Goal: Information Seeking & Learning: Learn about a topic

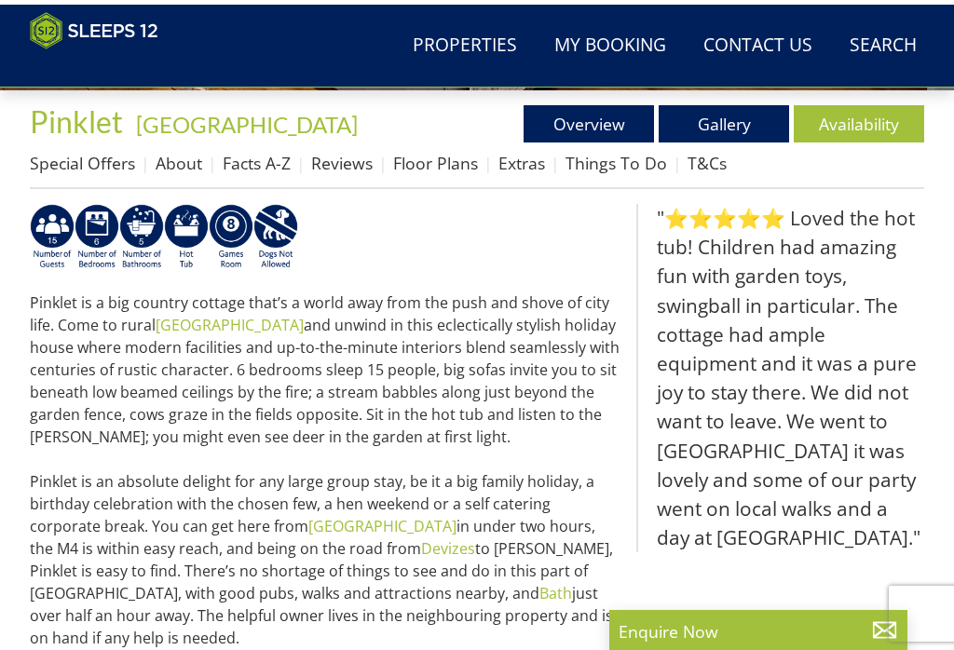
scroll to position [590, 0]
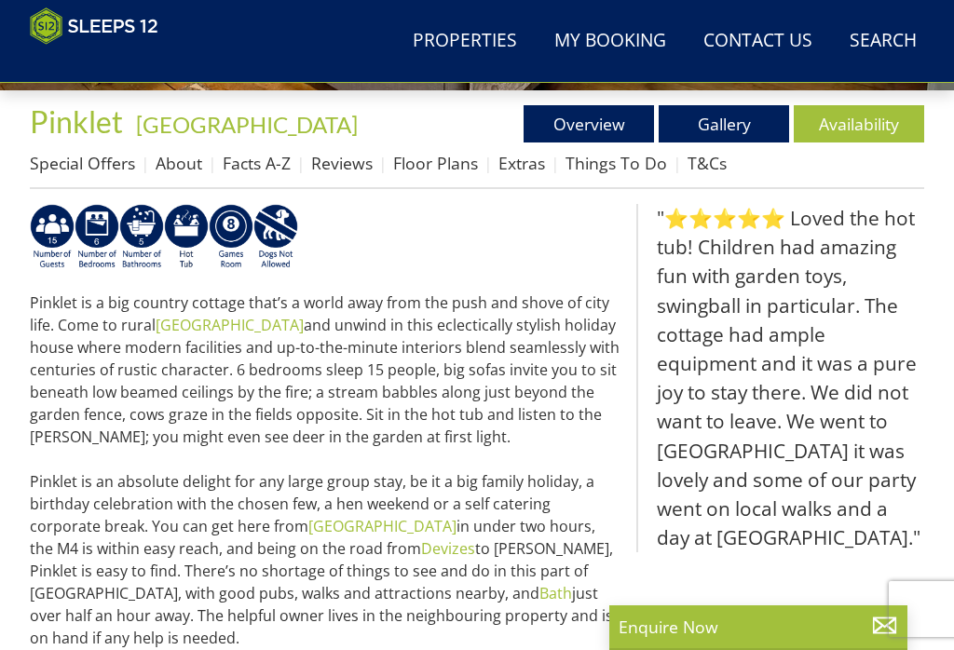
click at [748, 120] on link "Gallery" at bounding box center [724, 123] width 130 height 37
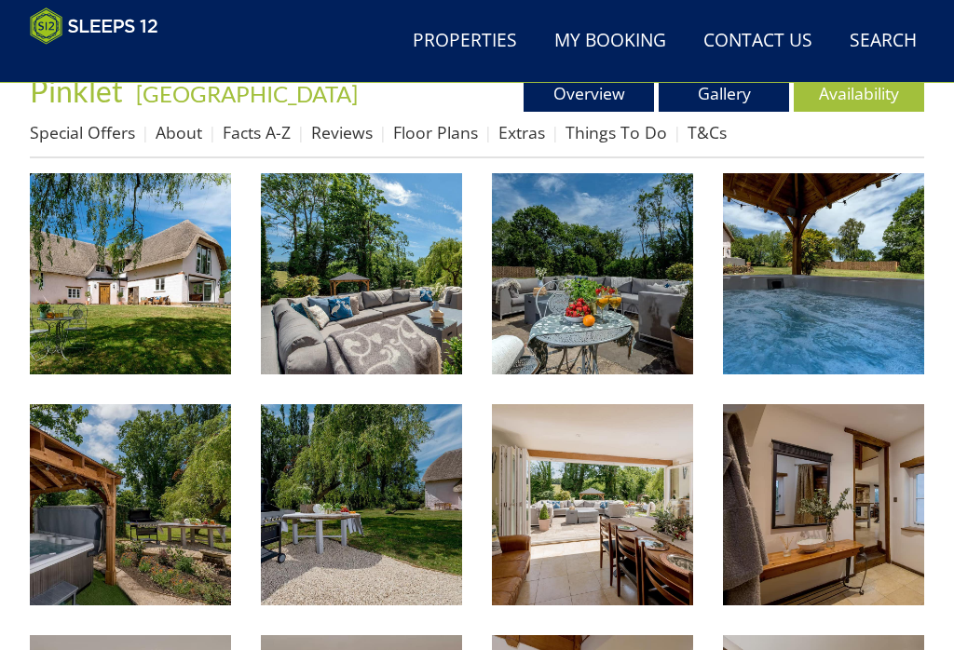
scroll to position [620, 0]
click at [853, 325] on img at bounding box center [823, 273] width 201 height 201
click at [151, 518] on img at bounding box center [130, 504] width 201 height 201
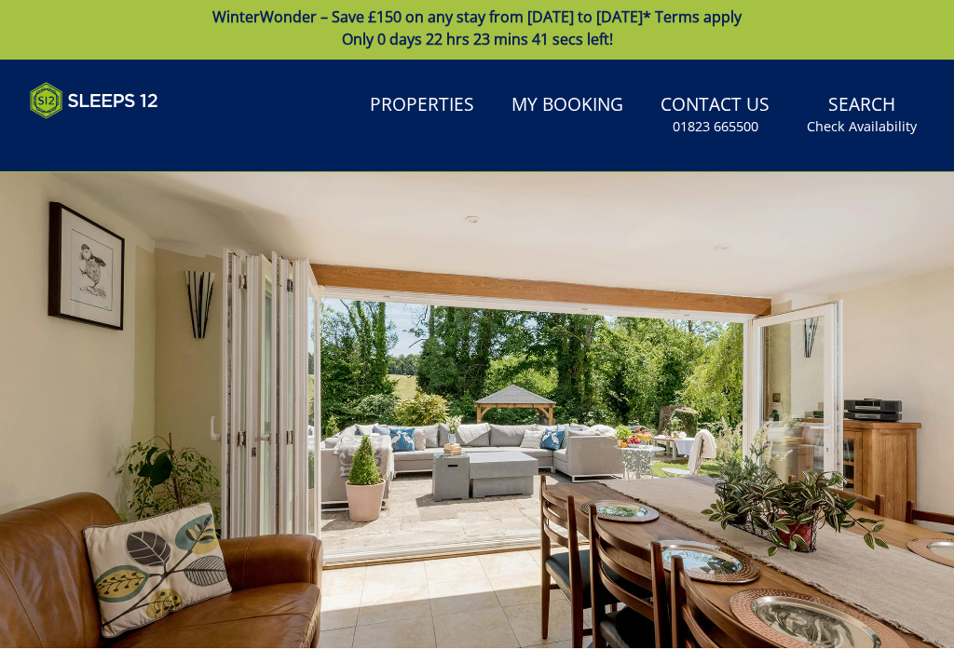
scroll to position [0, 0]
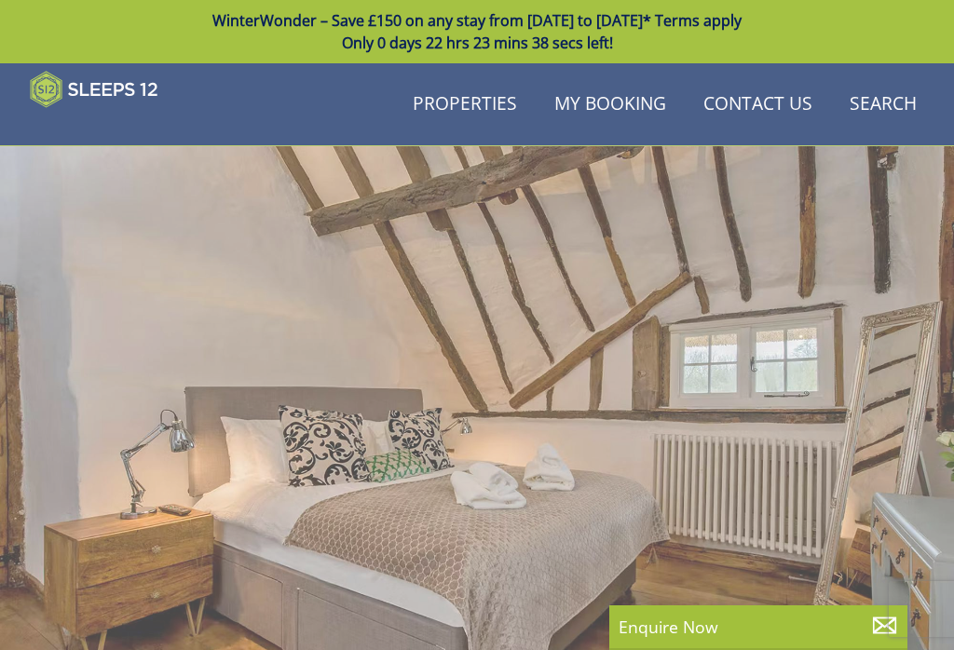
scroll to position [590, 0]
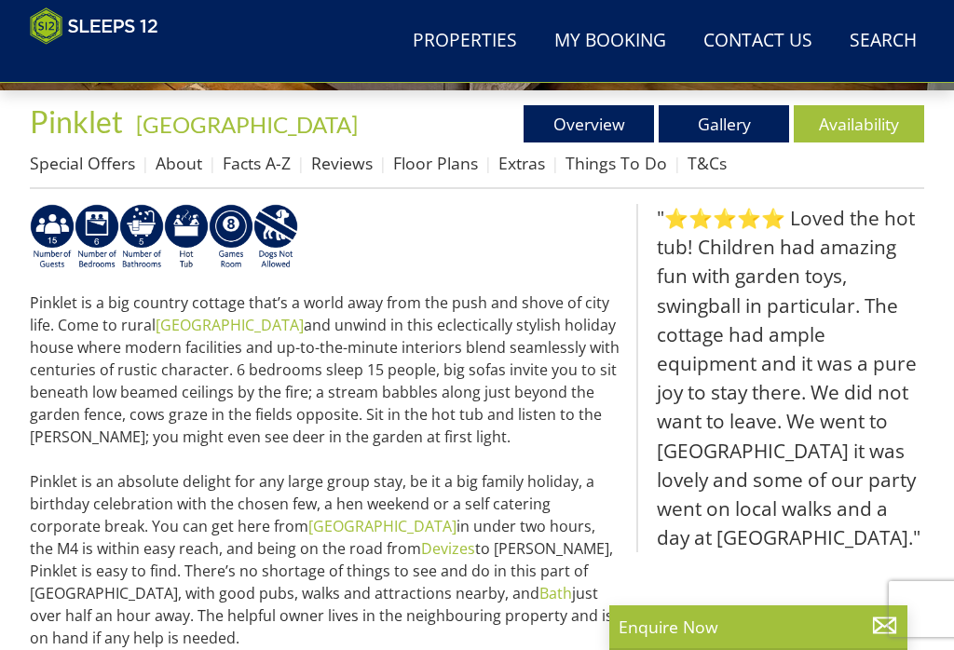
click at [450, 173] on link "Floor Plans" at bounding box center [435, 163] width 85 height 22
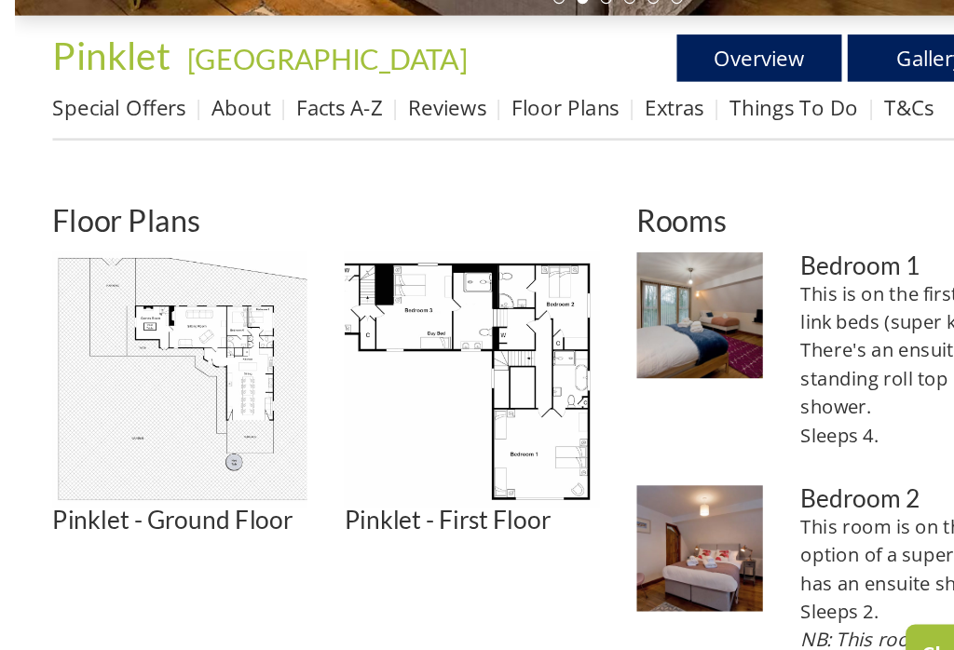
scroll to position [564, 0]
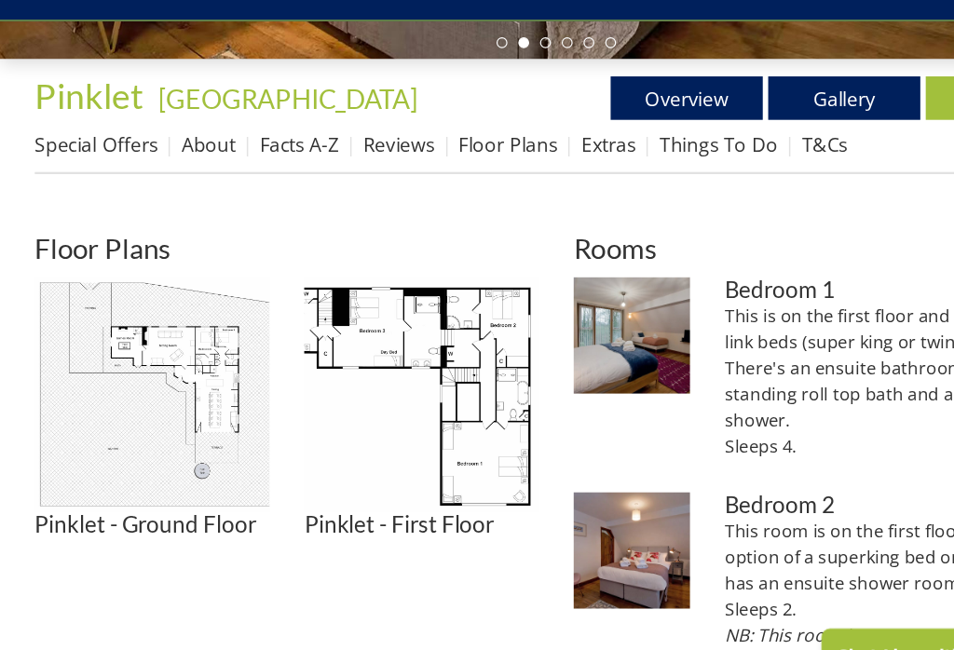
click at [171, 368] on img at bounding box center [130, 403] width 201 height 201
click at [422, 358] on img at bounding box center [361, 403] width 201 height 201
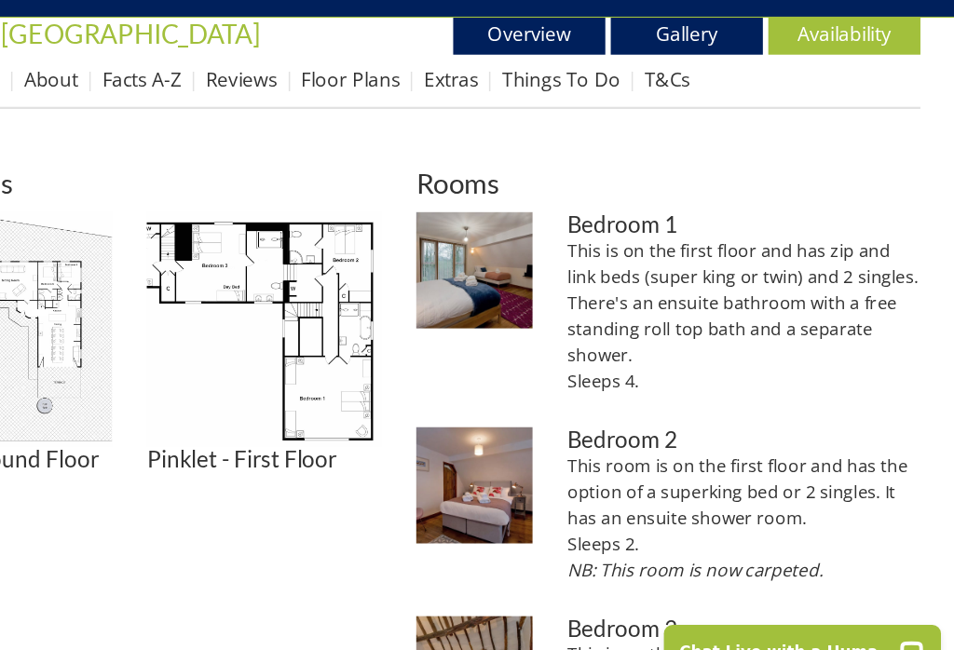
scroll to position [624, 0]
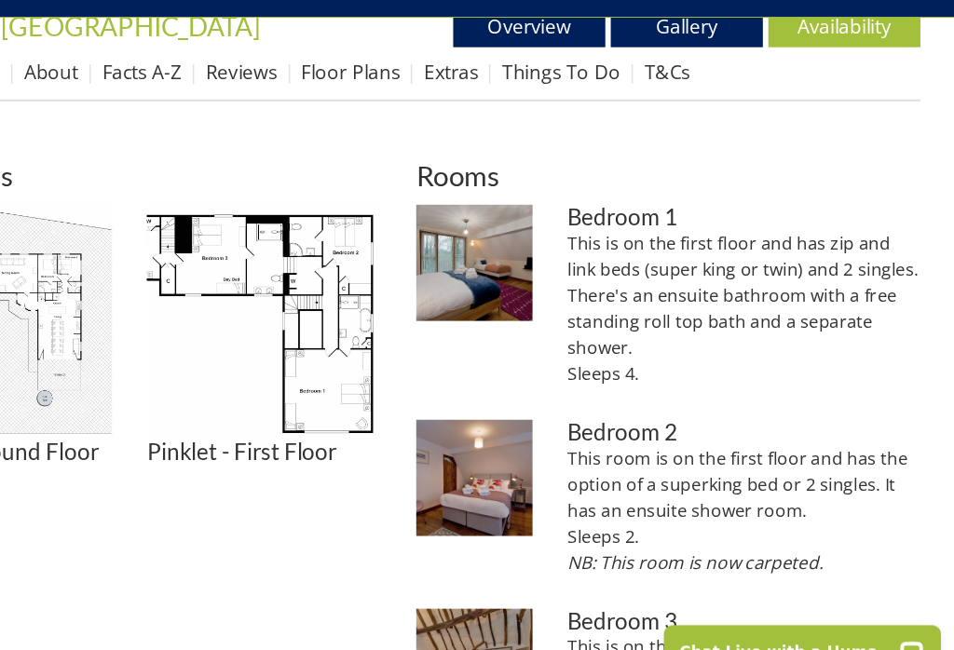
click at [298, 297] on img at bounding box center [361, 343] width 201 height 201
click at [292, 306] on img at bounding box center [361, 343] width 201 height 201
click at [313, 323] on img at bounding box center [361, 343] width 201 height 201
click at [314, 280] on img at bounding box center [361, 343] width 201 height 201
click at [261, 243] on img at bounding box center [361, 343] width 201 height 201
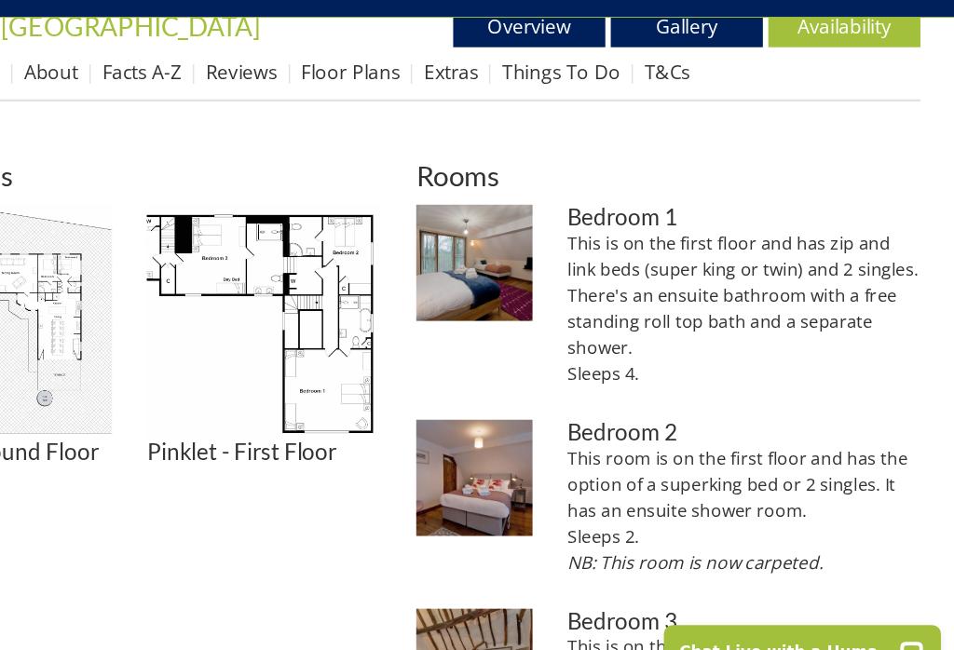
click at [292, 252] on img at bounding box center [361, 343] width 201 height 201
click at [261, 253] on img at bounding box center [361, 343] width 201 height 201
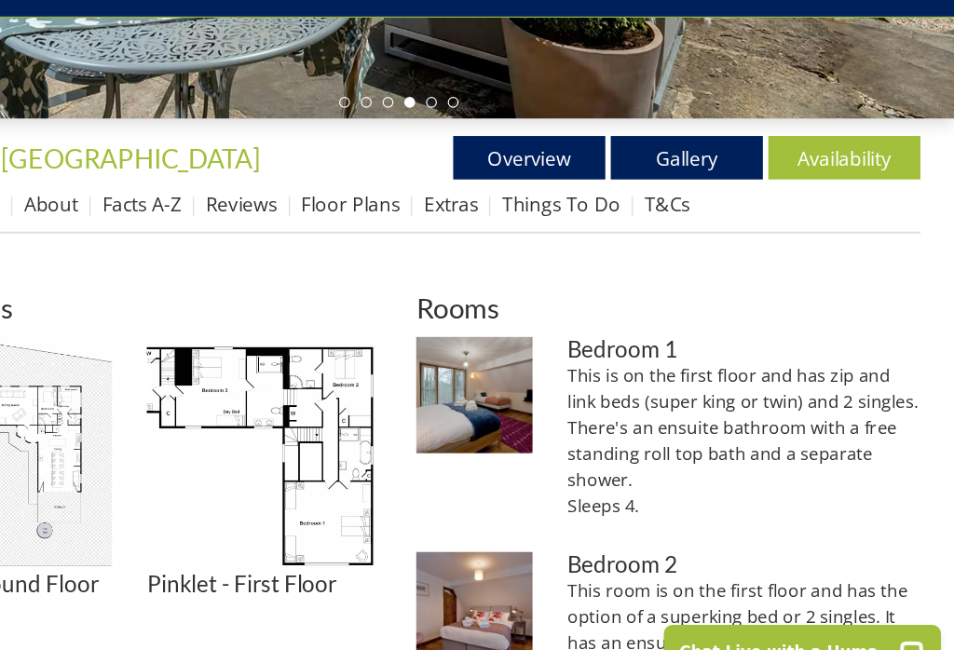
scroll to position [534, 0]
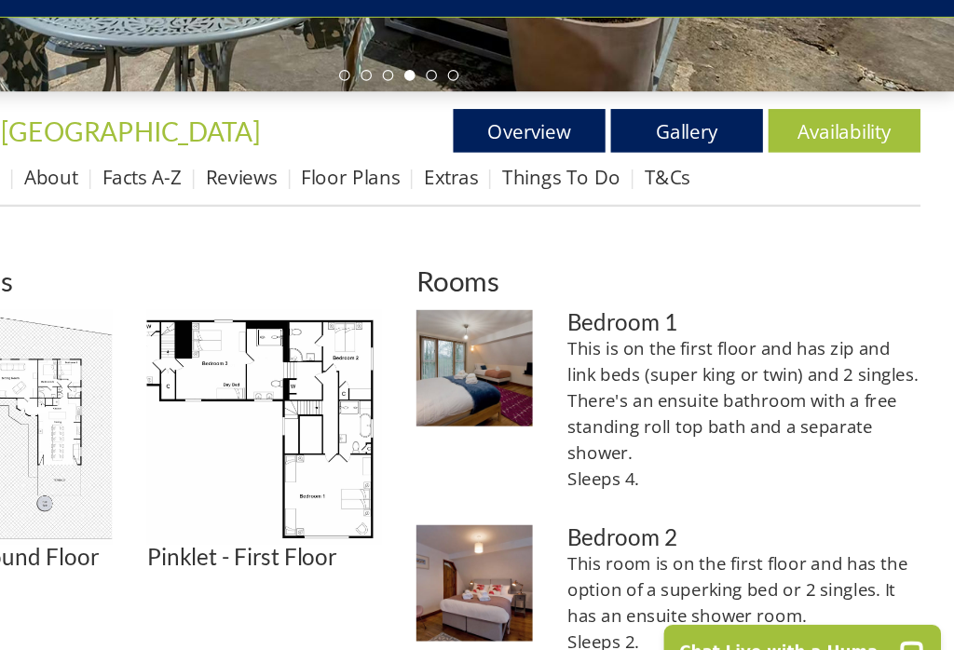
click at [61, 376] on img at bounding box center [130, 433] width 201 height 201
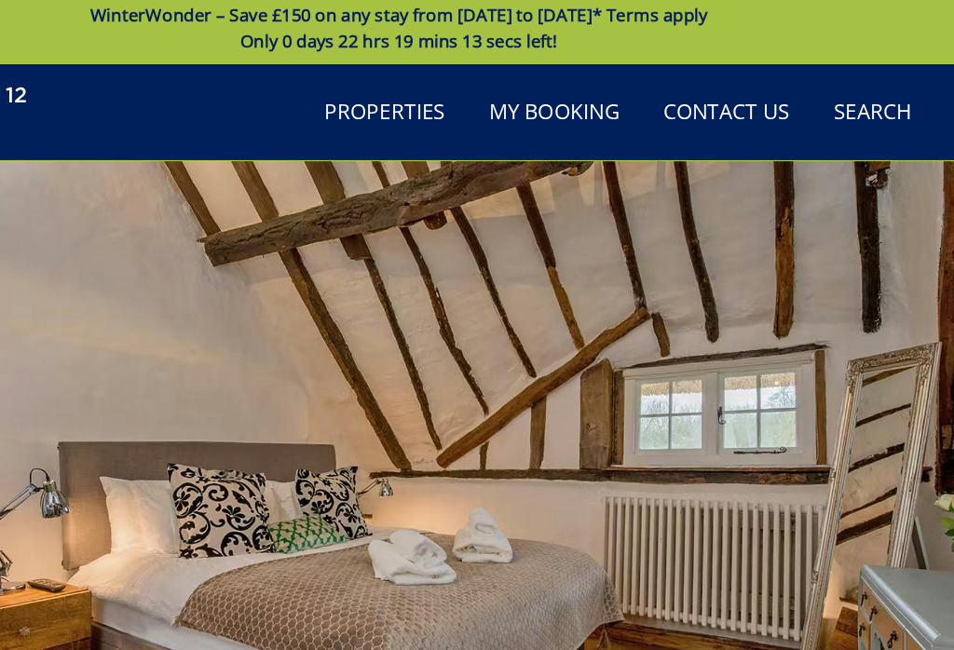
scroll to position [0, 0]
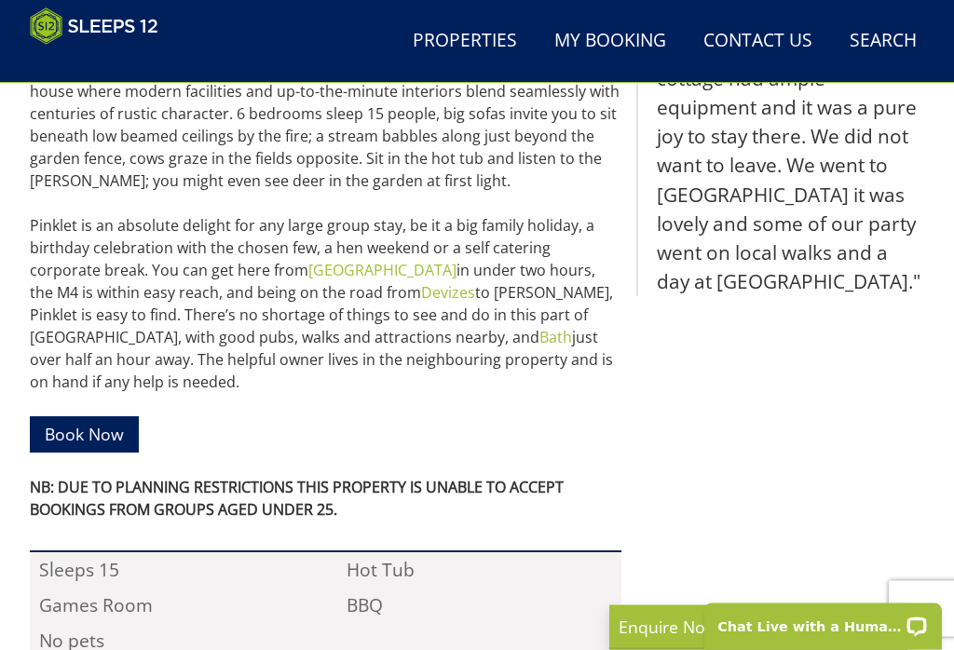
scroll to position [846, 0]
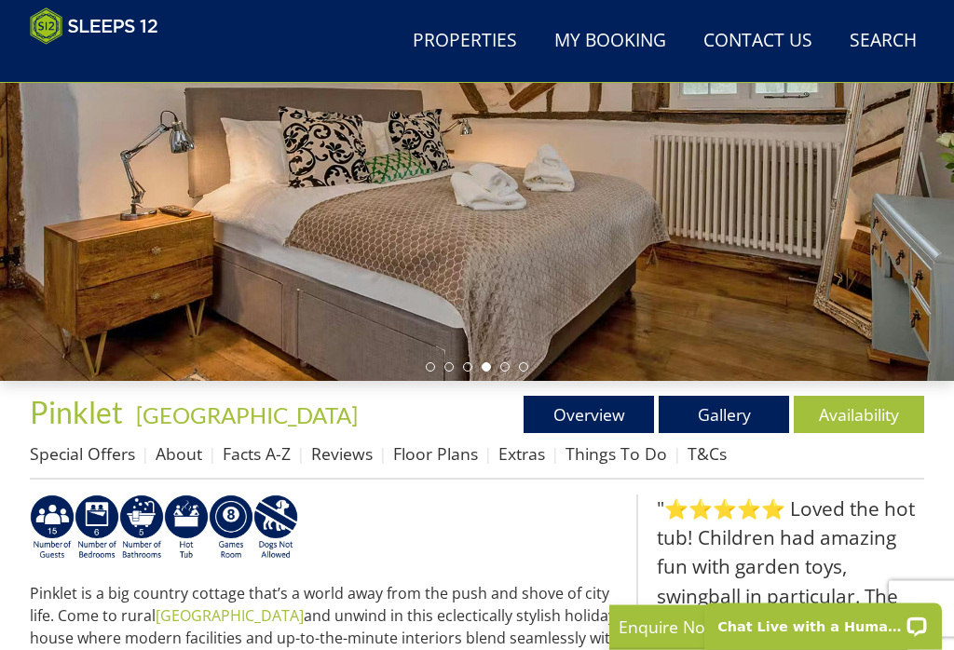
scroll to position [0, 0]
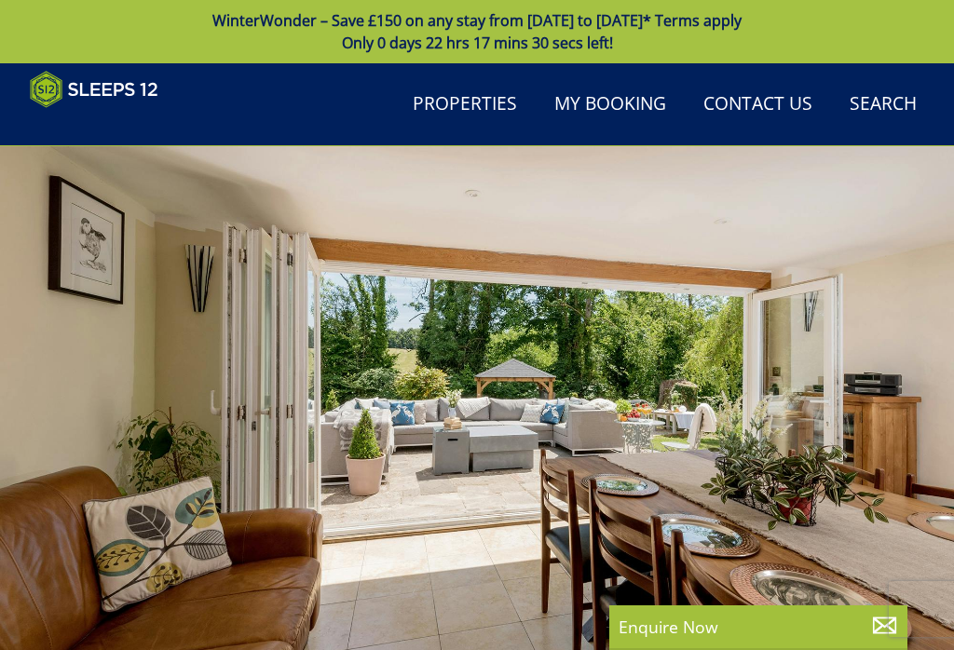
scroll to position [204, 0]
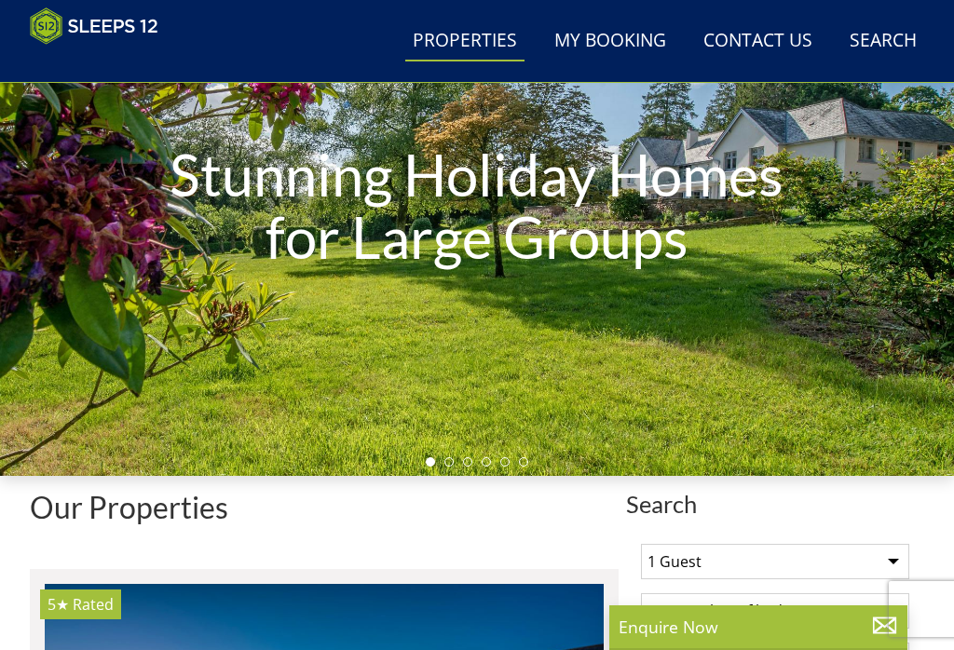
scroll to position [21444, 0]
